Goal: Information Seeking & Learning: Learn about a topic

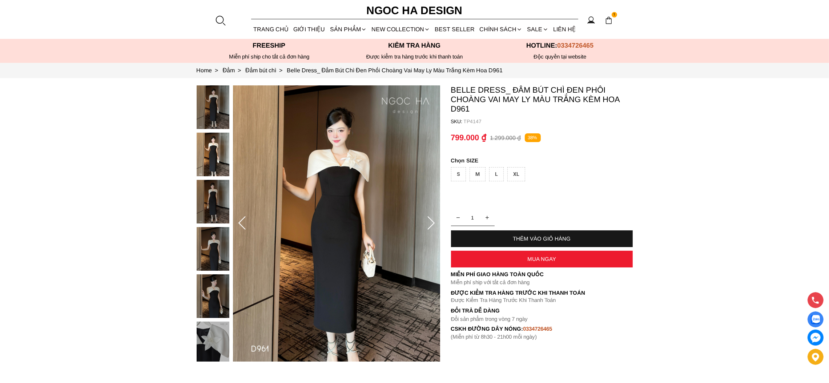
click at [228, 21] on section "1 Trang chủ Giới thiệu Sản phẩm Áo Áo thun Áo sơ mi Áo Peplum Áo lụa Áo len Quầ…" at bounding box center [414, 19] width 829 height 39
click at [220, 21] on div at bounding box center [220, 20] width 11 height 11
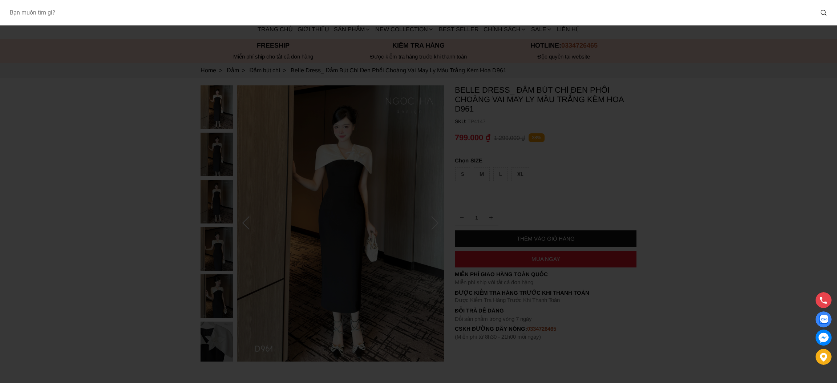
click at [149, 10] on input "Input search Bạn muốn tìm gì?" at bounding box center [409, 12] width 810 height 17
type input "bq014"
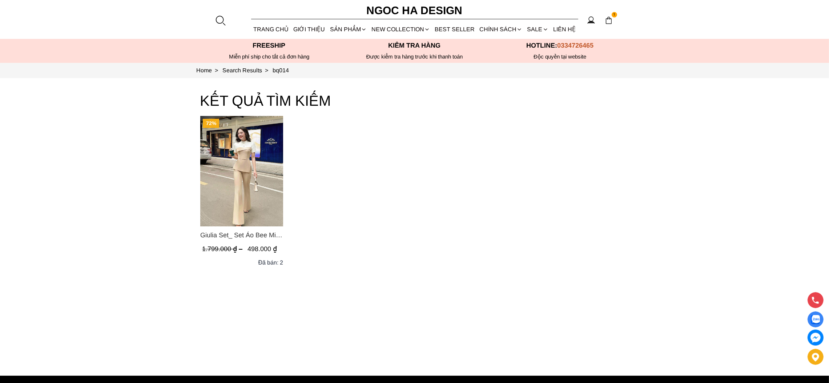
click at [260, 205] on img "Product image - Giulia Set_ Set Áo Bee Mix Cổ Trắng Đính Cúc Quần Loe BQ014" at bounding box center [241, 171] width 83 height 110
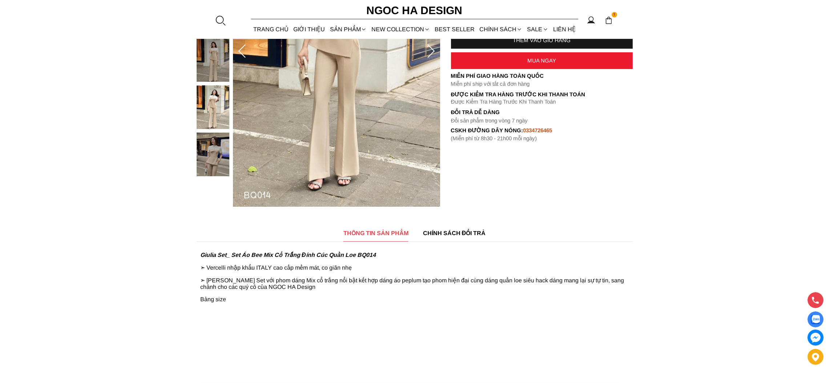
scroll to position [272, 0]
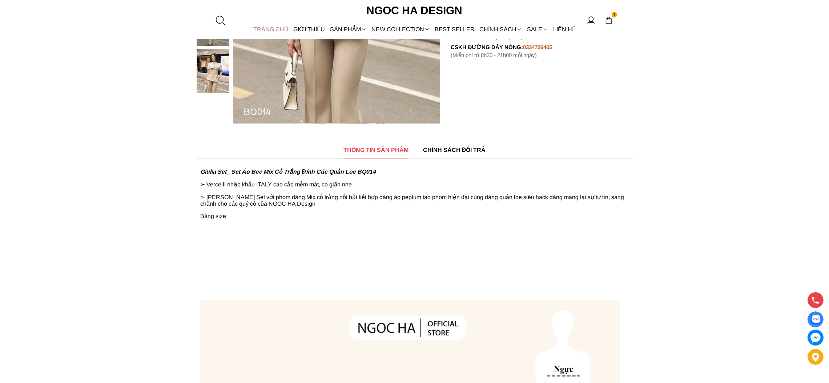
click at [280, 25] on link "TRANG CHỦ" at bounding box center [271, 29] width 40 height 19
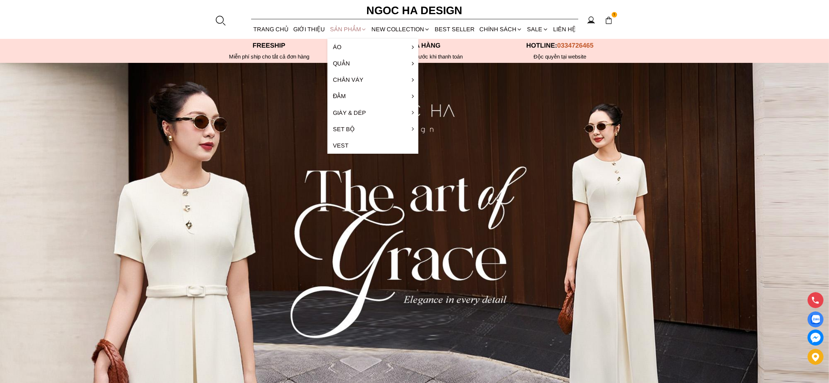
click at [339, 29] on div "SẢN PHẨM" at bounding box center [347, 29] width 41 height 19
click at [360, 28] on div "SẢN PHẨM" at bounding box center [347, 29] width 41 height 19
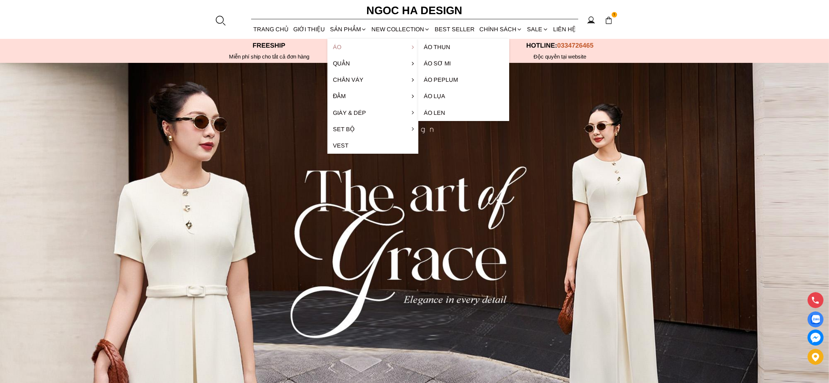
click at [341, 41] on link "Áo" at bounding box center [372, 47] width 91 height 16
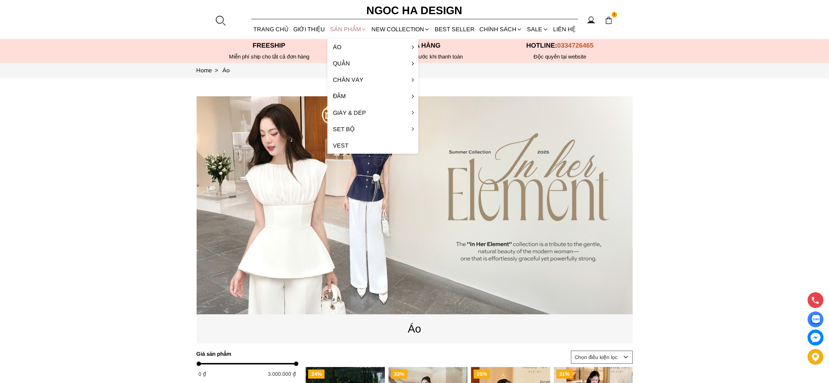
click at [335, 28] on div "SẢN PHẨM" at bounding box center [347, 29] width 41 height 19
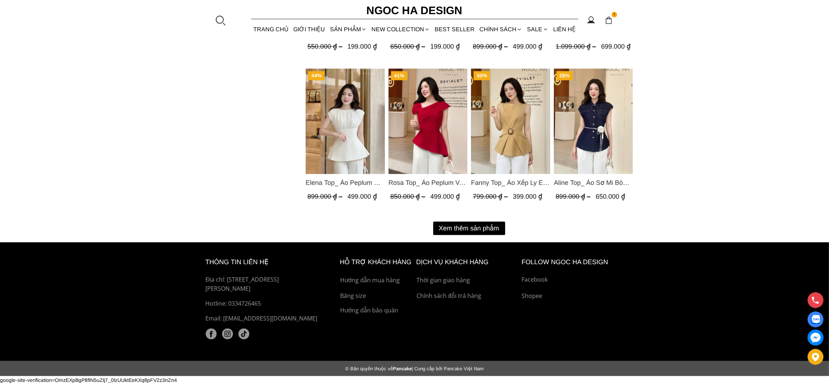
scroll to position [899, 0]
click at [466, 224] on button "Xem thêm sản phẩm" at bounding box center [469, 227] width 72 height 13
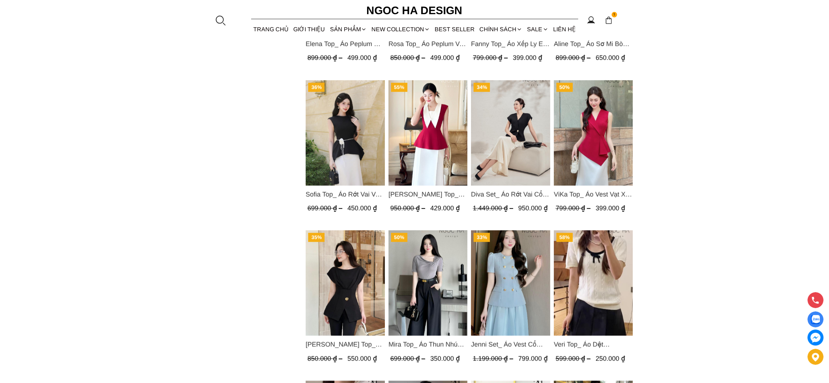
scroll to position [1063, 0]
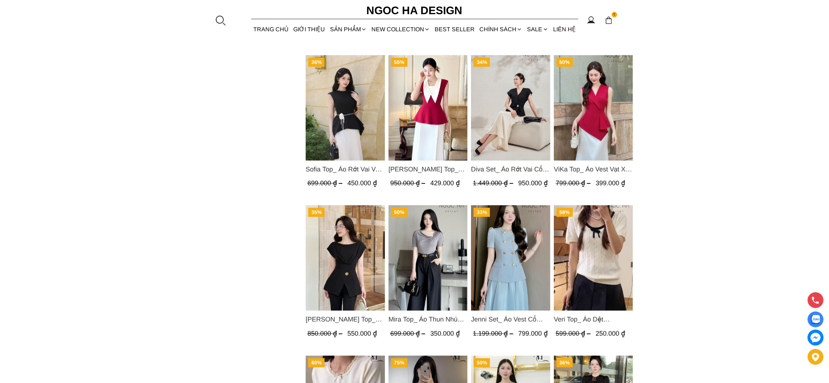
click at [524, 117] on img "Product image - Diva Set_ Áo Rớt Vai Cổ V, Chân Váy Lụa Đuôi Cá A1078+CV134" at bounding box center [510, 107] width 79 height 105
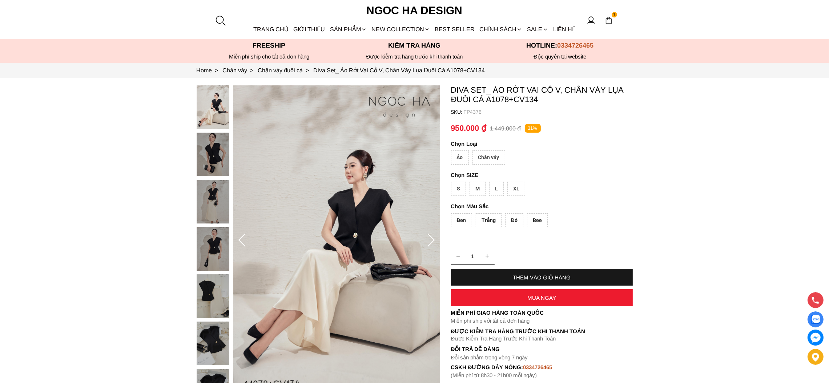
click at [460, 159] on div "Áo" at bounding box center [460, 157] width 18 height 14
click at [461, 187] on div "S" at bounding box center [458, 189] width 15 height 14
click at [458, 220] on div "Đen" at bounding box center [461, 220] width 21 height 14
click at [481, 182] on div "M" at bounding box center [477, 189] width 16 height 14
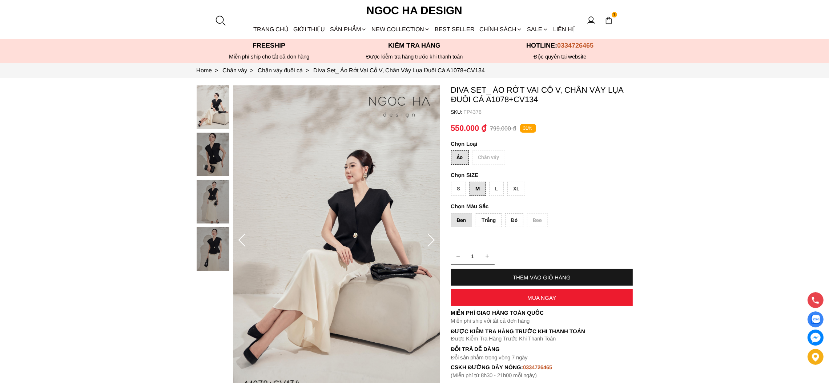
click at [458, 154] on div "Áo" at bounding box center [460, 157] width 18 height 14
click at [494, 217] on div "Trắng" at bounding box center [488, 220] width 26 height 14
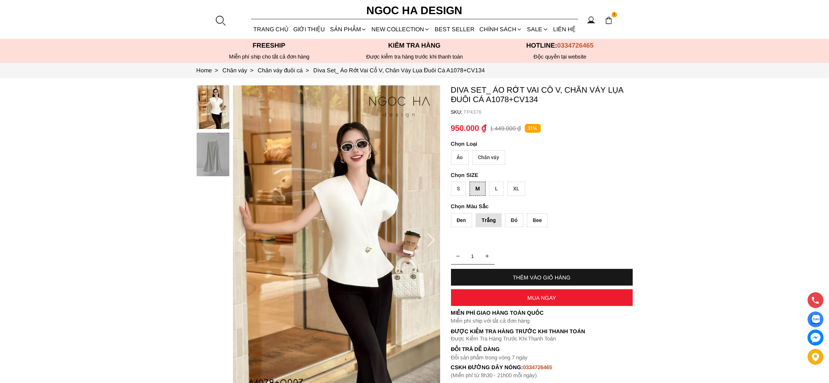
click at [486, 154] on div "Chân váy" at bounding box center [488, 157] width 33 height 14
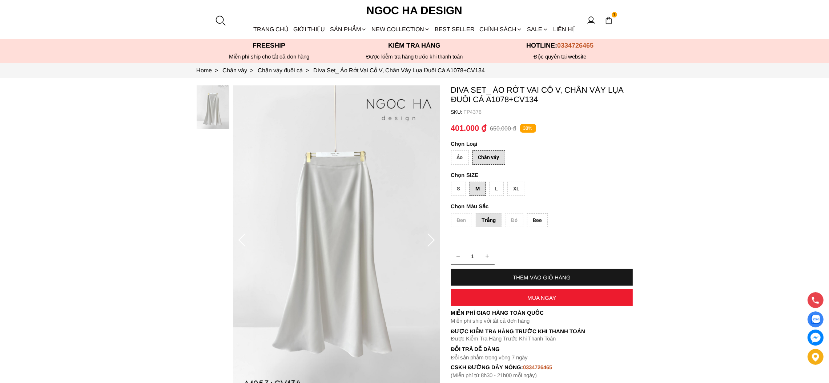
click at [228, 25] on section "1 Trang chủ Giới thiệu Sản phẩm Áo Áo thun Áo sơ mi Áo Peplum Áo lụa Áo len Quầ…" at bounding box center [414, 19] width 829 height 39
click at [223, 24] on div at bounding box center [220, 20] width 11 height 11
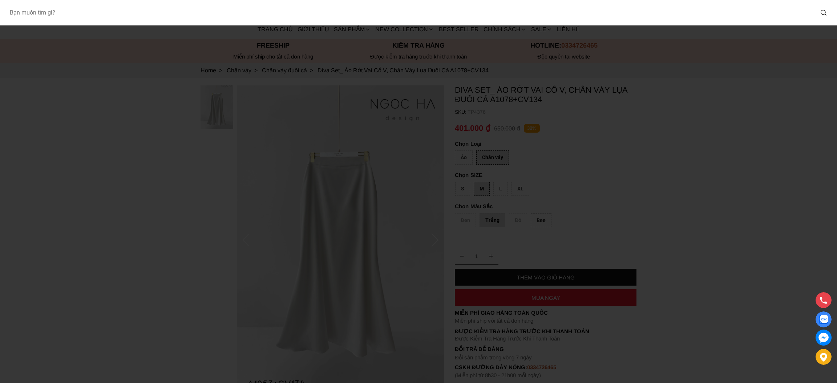
click at [50, 15] on input "Input search Bạn muốn tìm gì?" at bounding box center [409, 12] width 810 height 17
type input "bk143"
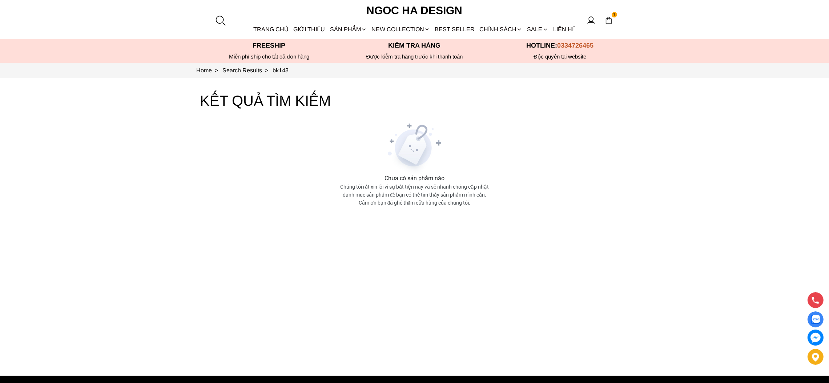
click at [221, 21] on div at bounding box center [220, 20] width 11 height 11
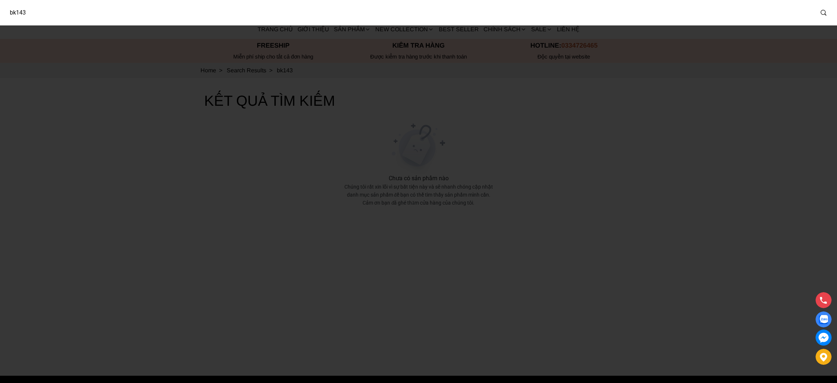
click at [13, 12] on input "bk143" at bounding box center [409, 12] width 810 height 17
click at [15, 12] on input "bk143" at bounding box center [404, 12] width 801 height 17
type input "bj143"
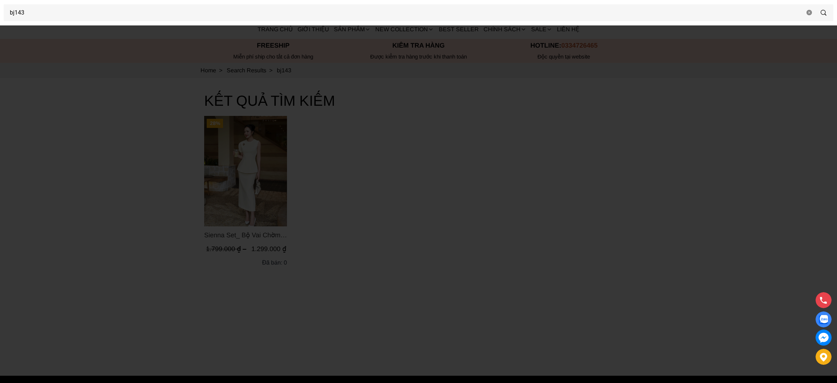
click at [364, 219] on div at bounding box center [418, 191] width 837 height 383
